Goal: Navigation & Orientation: Understand site structure

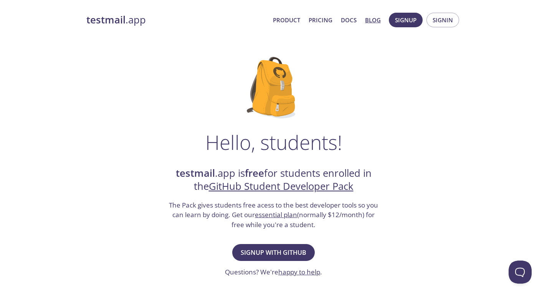
click at [369, 20] on link "Blog" at bounding box center [373, 20] width 16 height 10
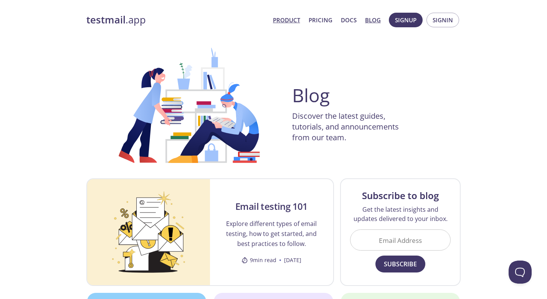
click at [299, 19] on link "Product" at bounding box center [286, 20] width 27 height 10
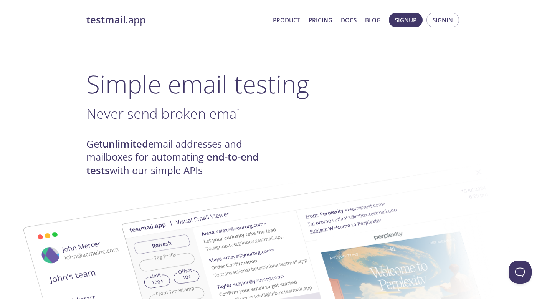
click at [321, 24] on link "Pricing" at bounding box center [321, 20] width 24 height 10
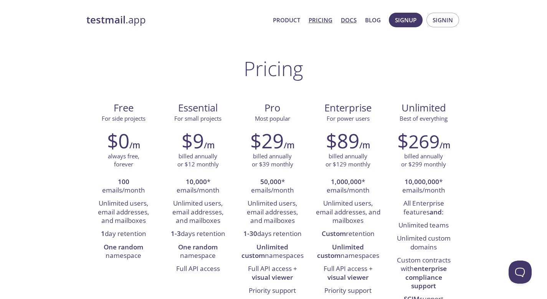
click at [347, 22] on link "Docs" at bounding box center [349, 20] width 16 height 10
